Goal: Transaction & Acquisition: Purchase product/service

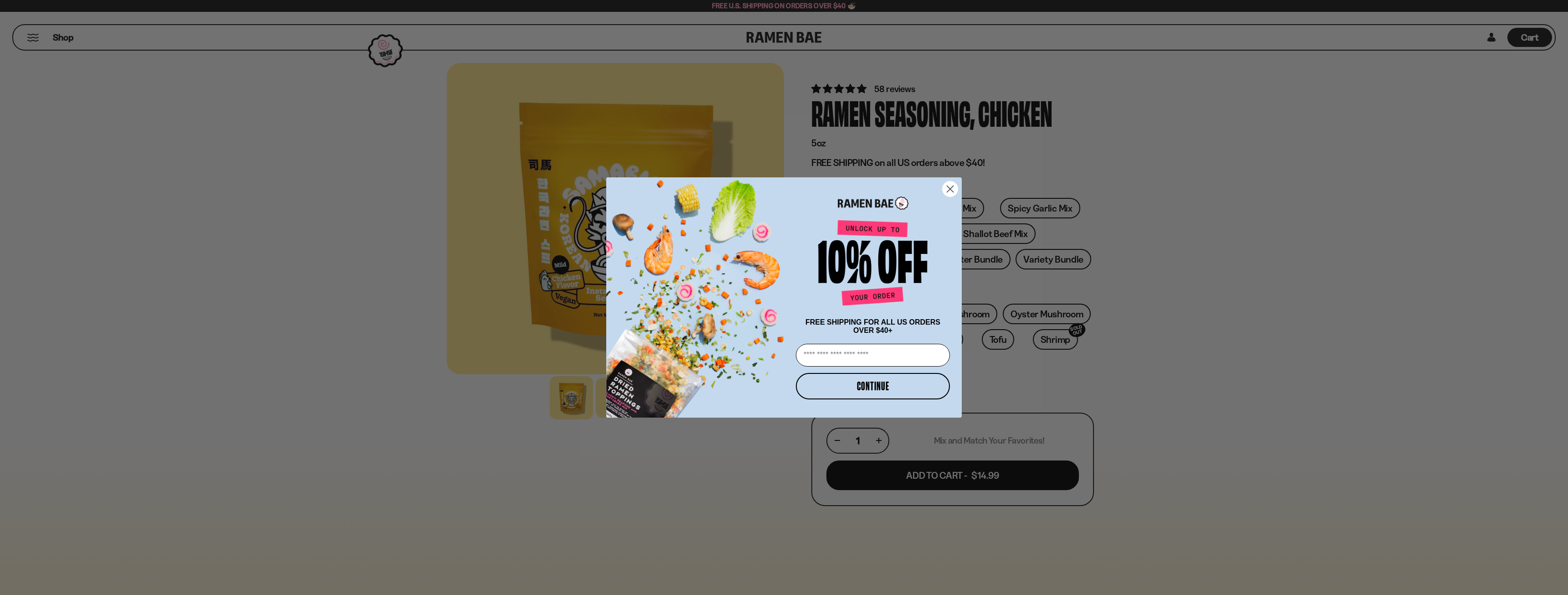
click at [950, 183] on circle "Close dialog" at bounding box center [950, 189] width 15 height 15
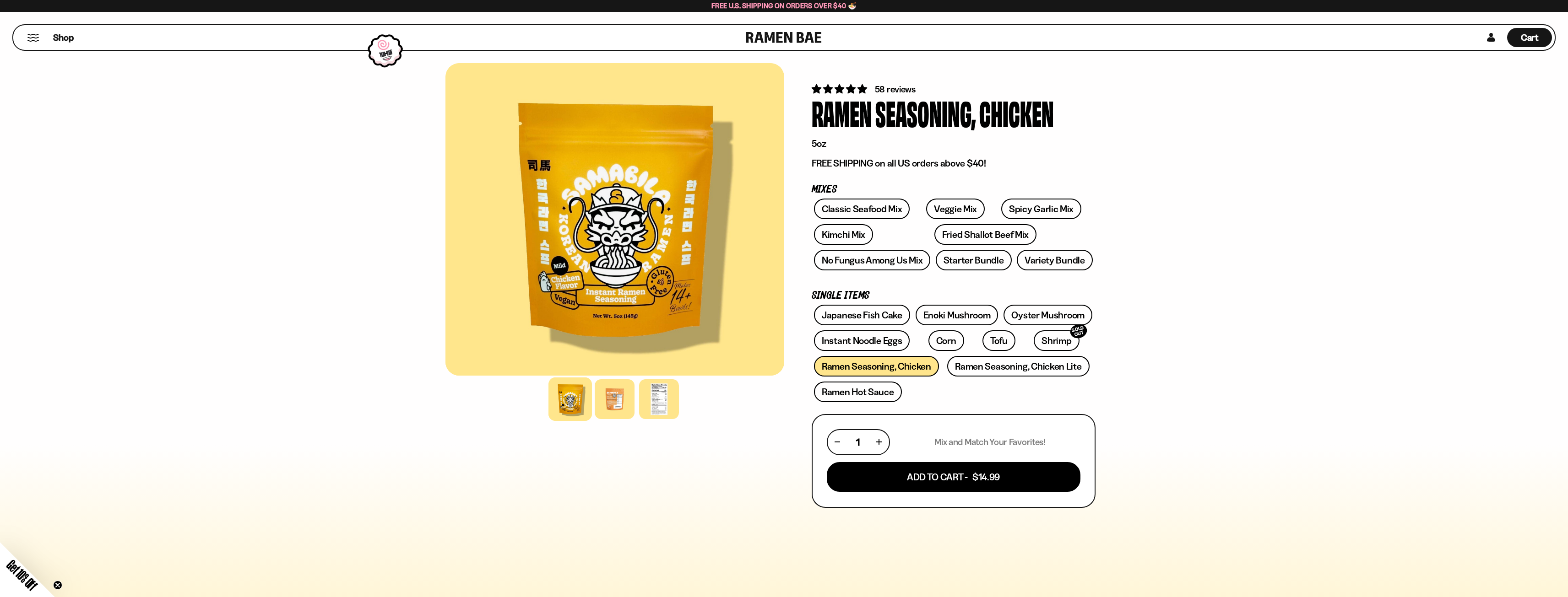
click at [801, 38] on link at bounding box center [784, 37] width 76 height 24
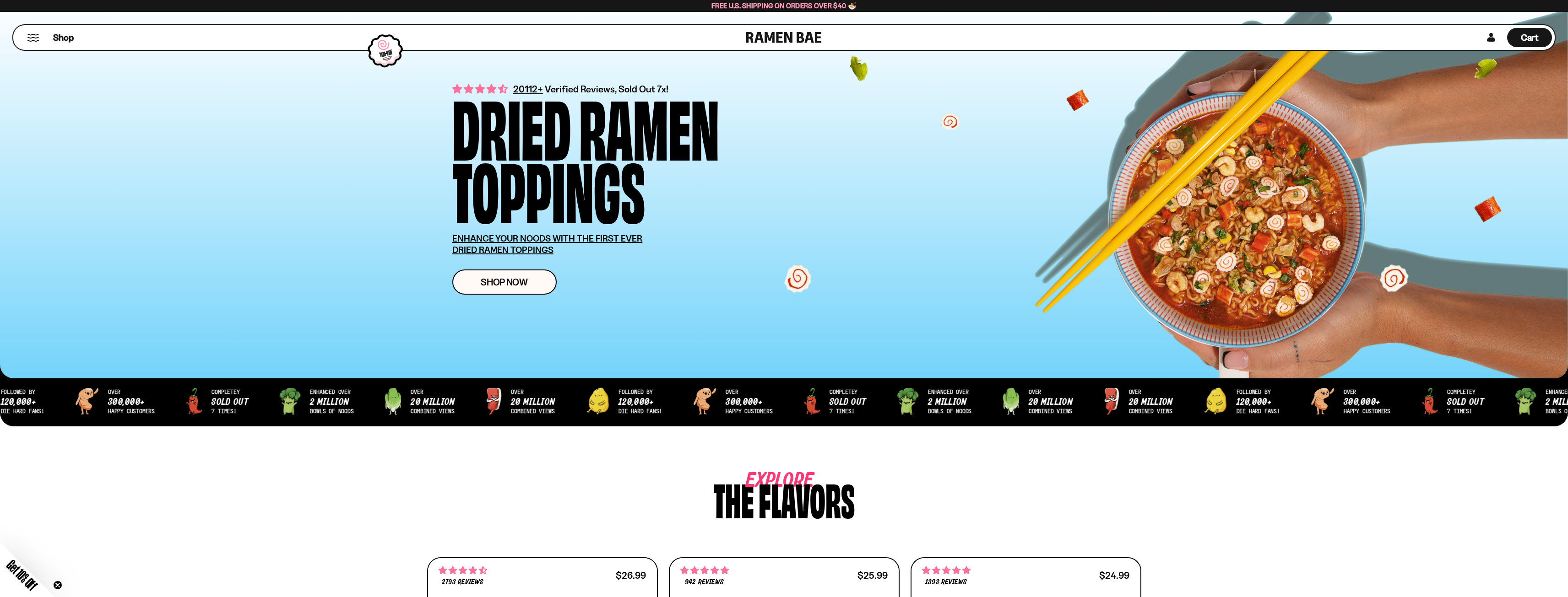
drag, startPoint x: 1189, startPoint y: 362, endPoint x: 1113, endPoint y: -40, distance: 409.1
click at [502, 282] on span "Shop Now" at bounding box center [504, 282] width 47 height 10
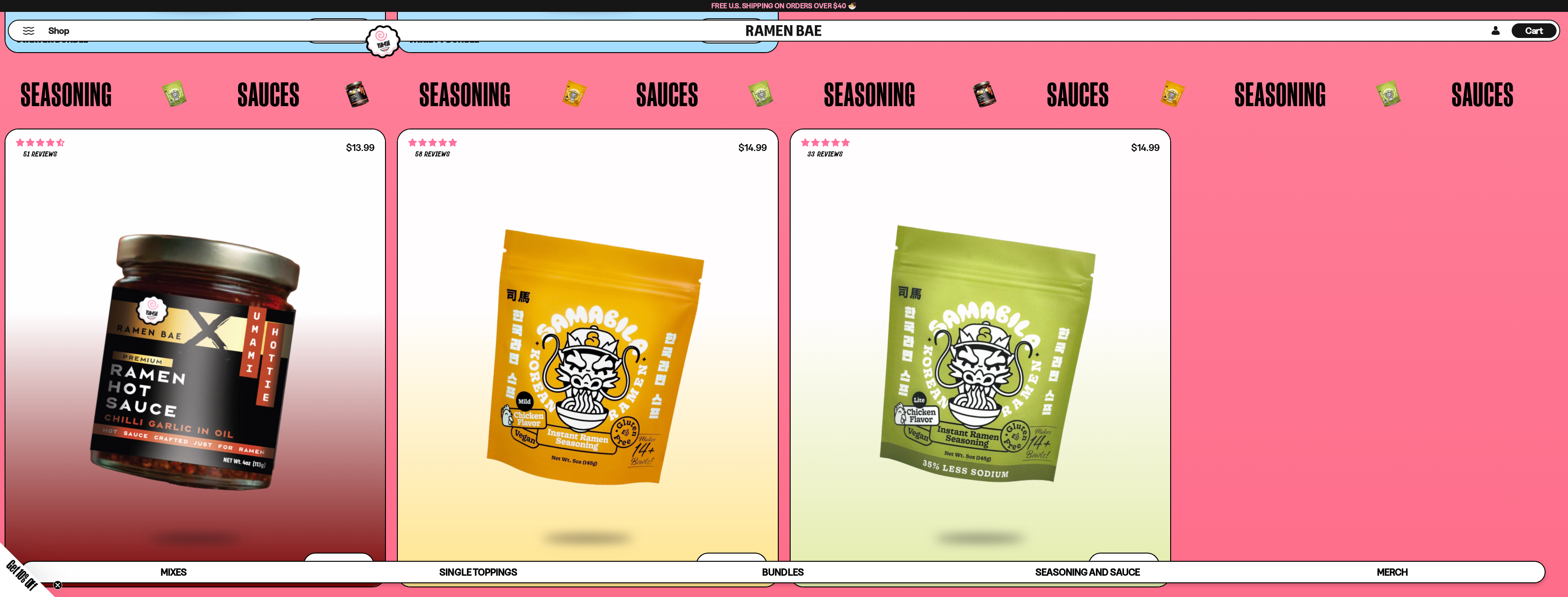
scroll to position [4453, 0]
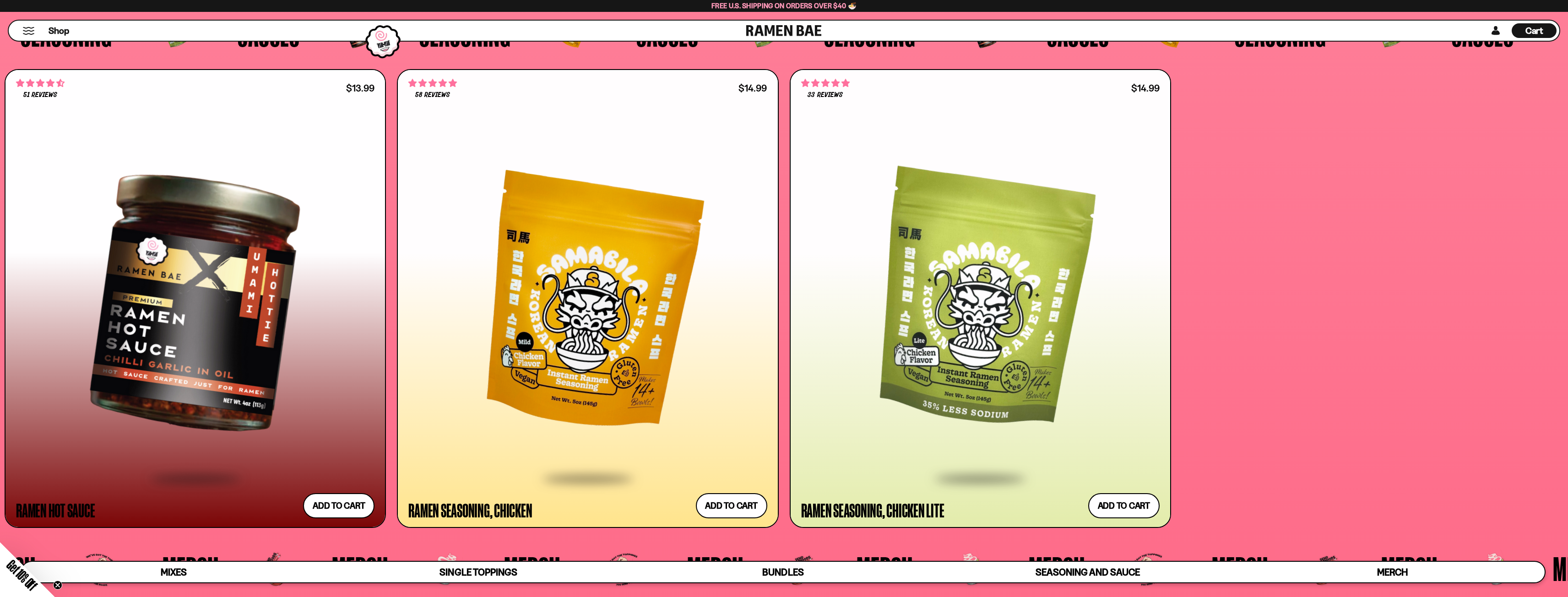
drag, startPoint x: 533, startPoint y: 470, endPoint x: 538, endPoint y: 462, distance: 9.4
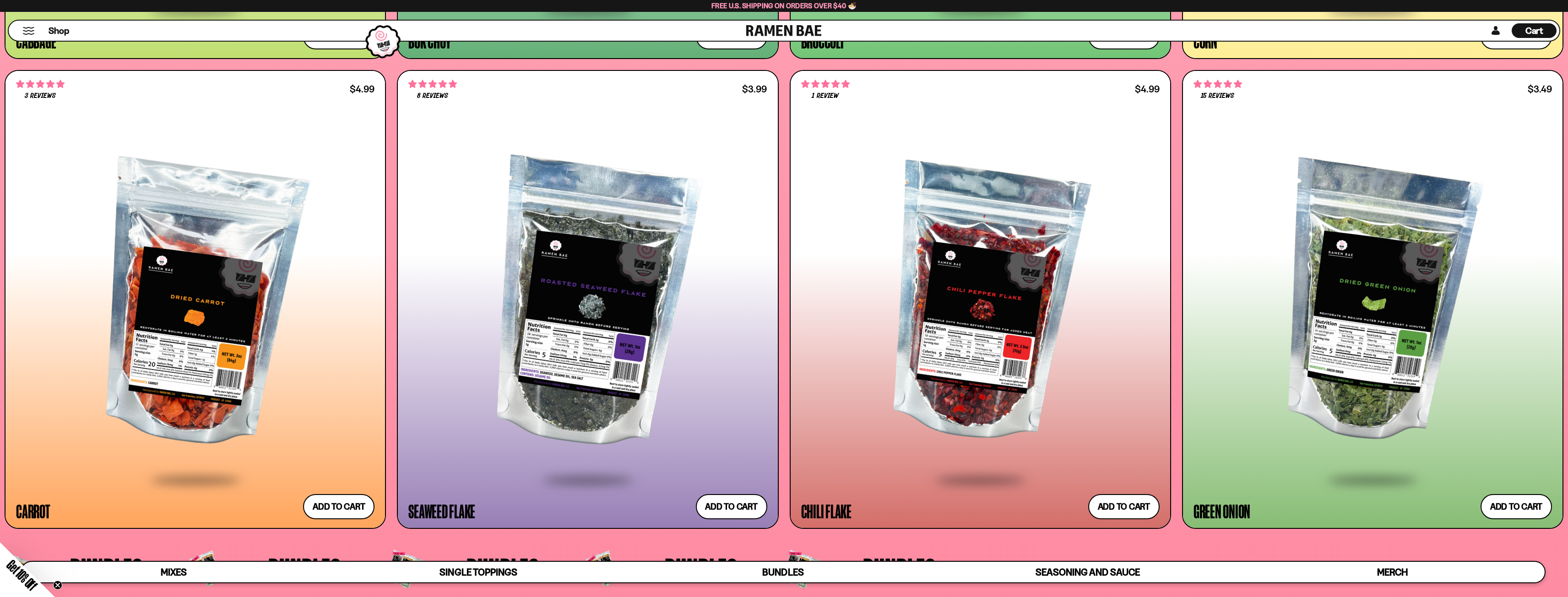
scroll to position [3309, 0]
